Goal: Task Accomplishment & Management: Complete application form

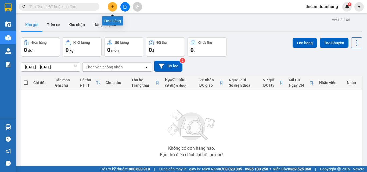
click at [112, 7] on icon "plus" at bounding box center [113, 7] width 4 height 4
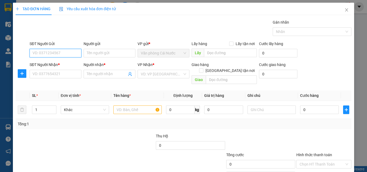
click at [69, 55] on input "SĐT Người Gửi" at bounding box center [56, 53] width 52 height 9
type input "0819922754"
click at [53, 64] on div "0819922754 - PHƯỜN" at bounding box center [55, 64] width 45 height 6
type input "PHƯỜN"
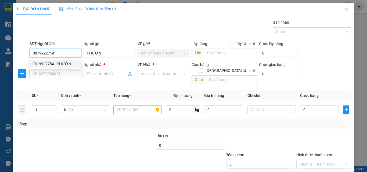
type input "0819922754"
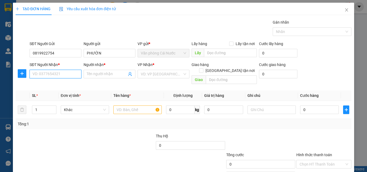
click at [58, 76] on input "SĐT Người Nhận *" at bounding box center [56, 74] width 52 height 9
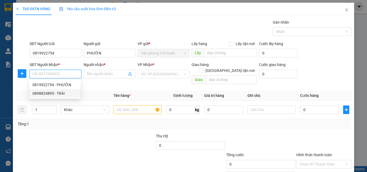
click at [58, 95] on div "0898824895 - TRÁI" at bounding box center [55, 94] width 45 height 6
type input "0898824895"
type input "TRÁI"
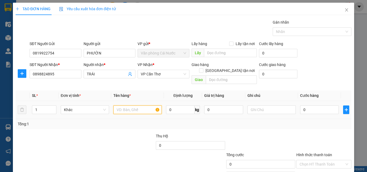
click at [129, 106] on input "text" at bounding box center [138, 110] width 48 height 9
type input "1 TÚI"
click at [314, 106] on input "0" at bounding box center [319, 110] width 39 height 9
type input "5"
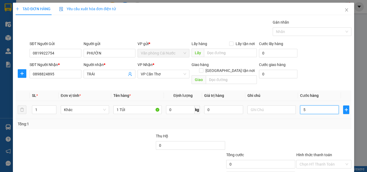
type input "5"
type input "50"
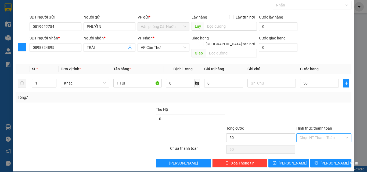
type input "50.000"
click at [313, 134] on input "Hình thức thanh toán" at bounding box center [322, 138] width 45 height 8
click at [313, 140] on div "Tại văn phòng" at bounding box center [321, 143] width 48 height 6
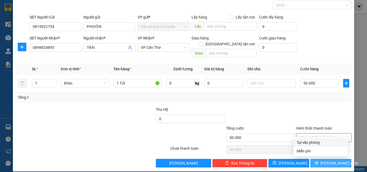
type input "0"
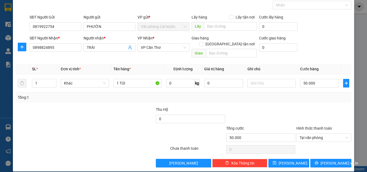
click at [314, 163] on div "TẠO ĐƠN HÀNG Yêu cầu xuất hóa đơn điện tử Transit Pickup Surcharge Ids Transit …" at bounding box center [184, 74] width 342 height 196
click at [315, 159] on button "[PERSON_NAME] và In" at bounding box center [331, 163] width 41 height 9
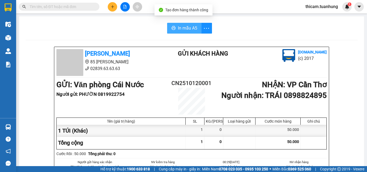
click at [192, 29] on span "In mẫu A5" at bounding box center [187, 28] width 19 height 7
